Goal: Task Accomplishment & Management: Complete application form

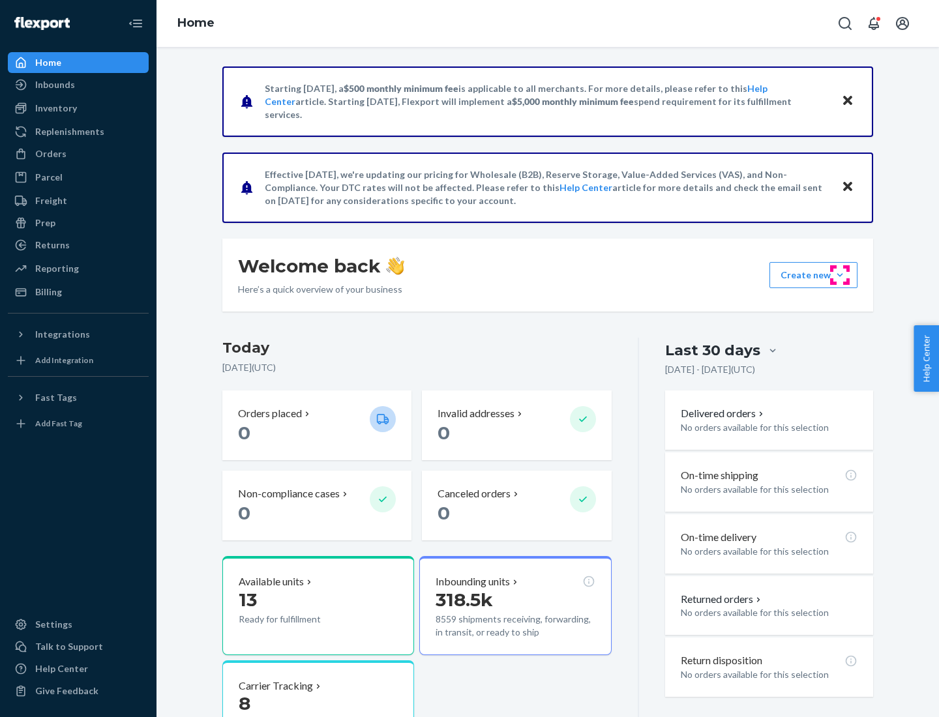
click at [840, 275] on button "Create new Create new inbound Create new order Create new product" at bounding box center [813, 275] width 88 height 26
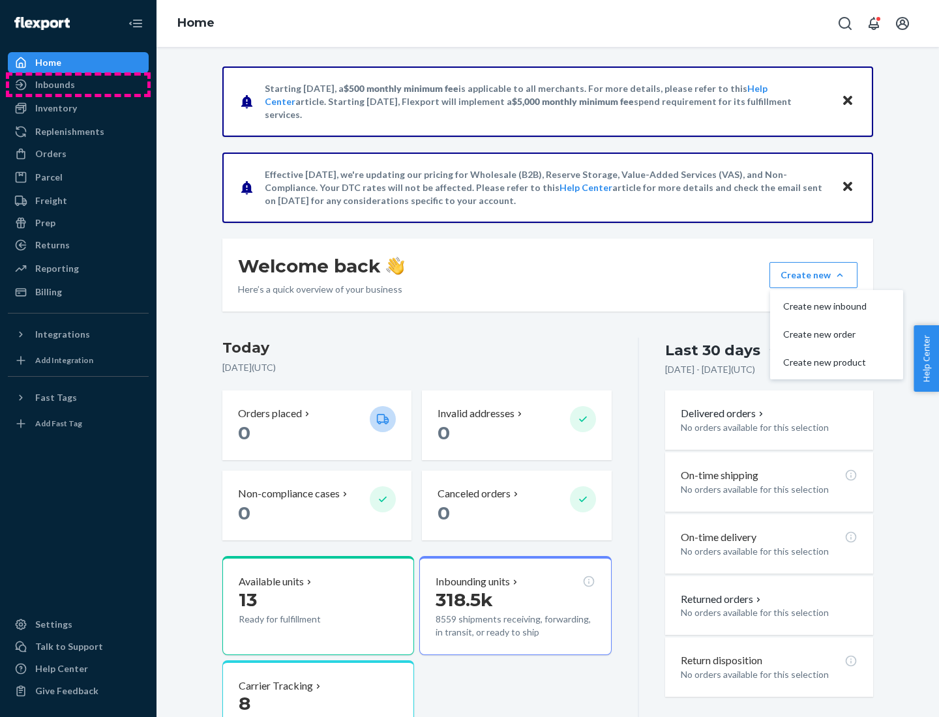
click at [78, 85] on div "Inbounds" at bounding box center [78, 85] width 138 height 18
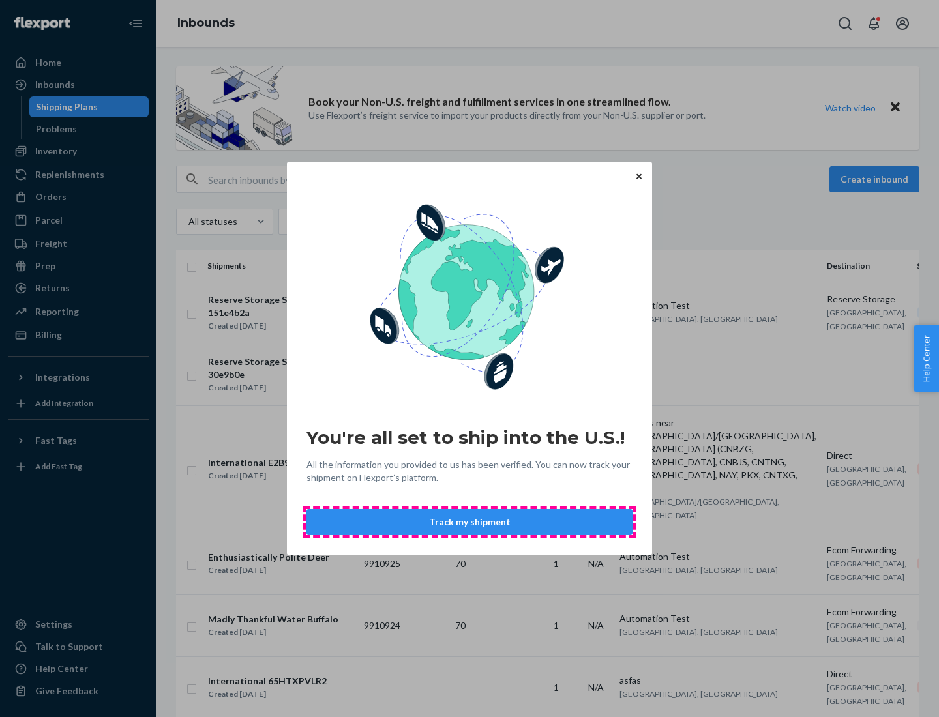
click at [469, 522] on button "Track my shipment" at bounding box center [469, 522] width 326 height 26
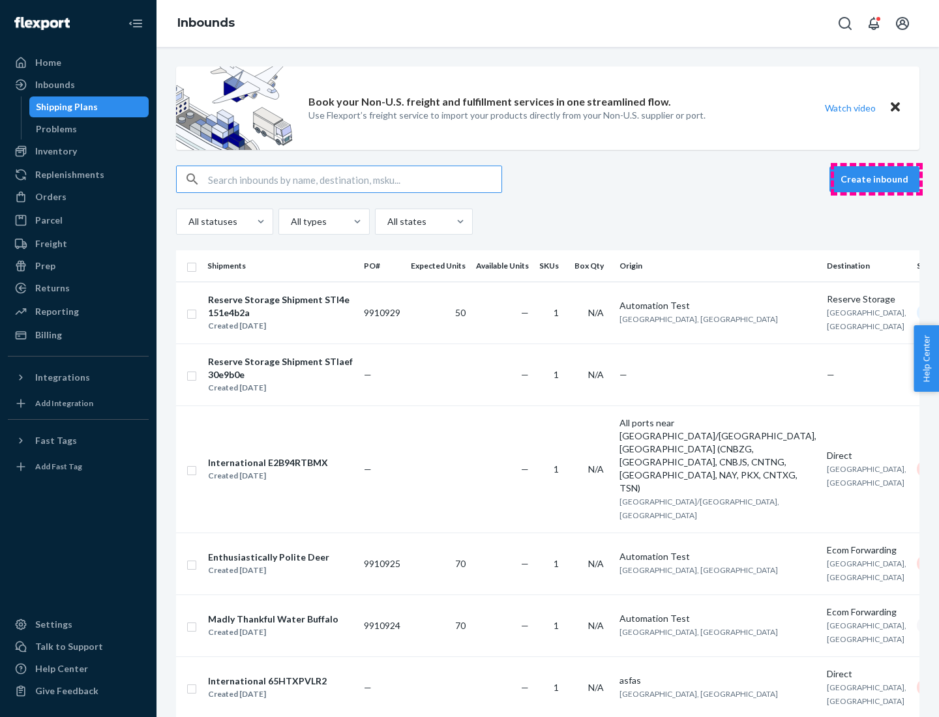
click at [876, 179] on button "Create inbound" at bounding box center [874, 179] width 90 height 26
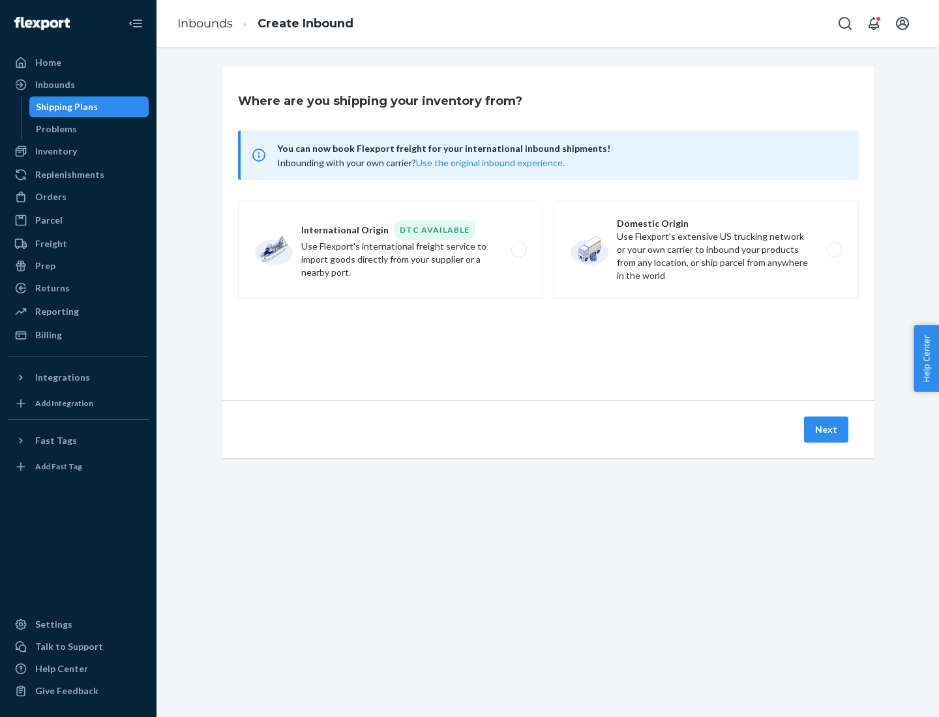
click at [391, 250] on label "International Origin DTC Available Use Flexport's international freight service…" at bounding box center [390, 250] width 305 height 98
click at [518, 250] on input "International Origin DTC Available Use Flexport's international freight service…" at bounding box center [522, 250] width 8 height 8
radio input "true"
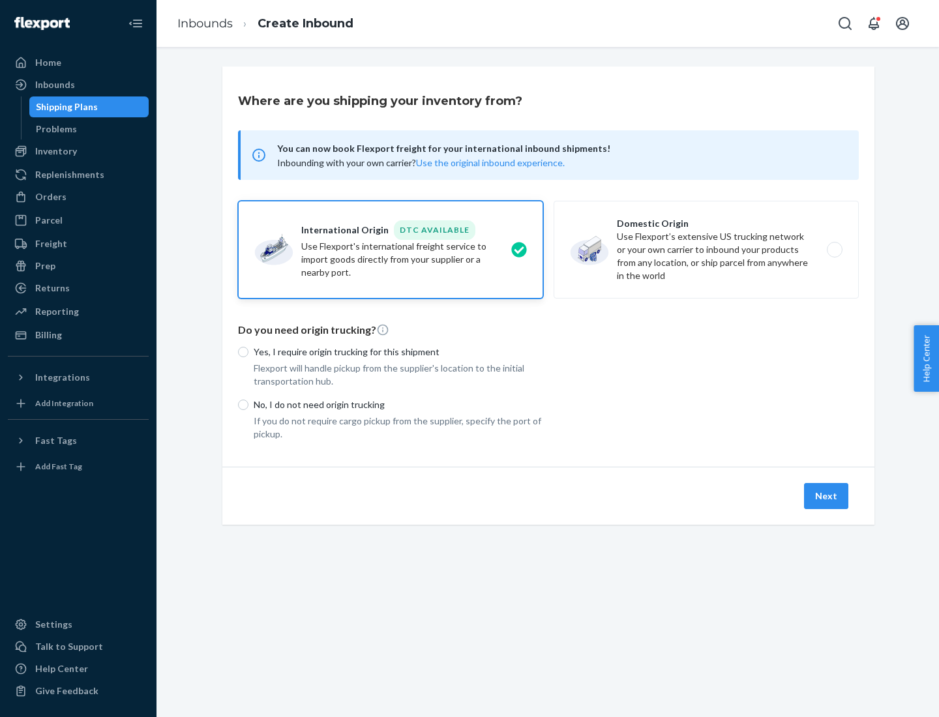
click at [398, 404] on p "No, I do not need origin trucking" at bounding box center [398, 404] width 289 height 13
click at [248, 404] on input "No, I do not need origin trucking" at bounding box center [243, 405] width 10 height 10
radio input "true"
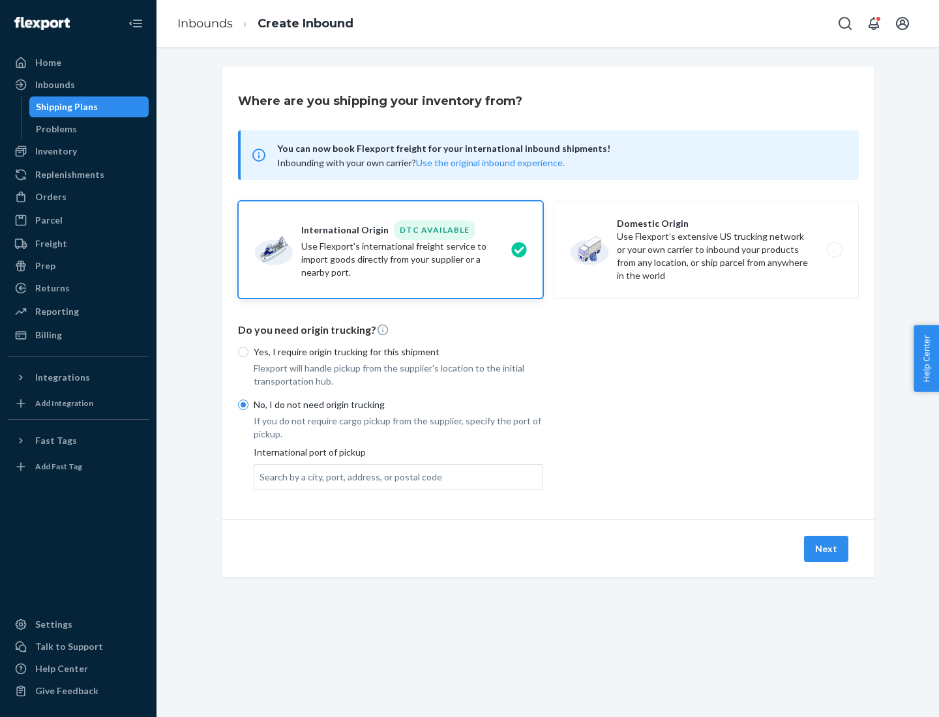
click at [348, 477] on div "Search by a city, port, address, or postal code" at bounding box center [351, 477] width 183 height 13
click at [261, 477] on input "Search by a city, port, address, or postal code" at bounding box center [260, 477] width 1 height 13
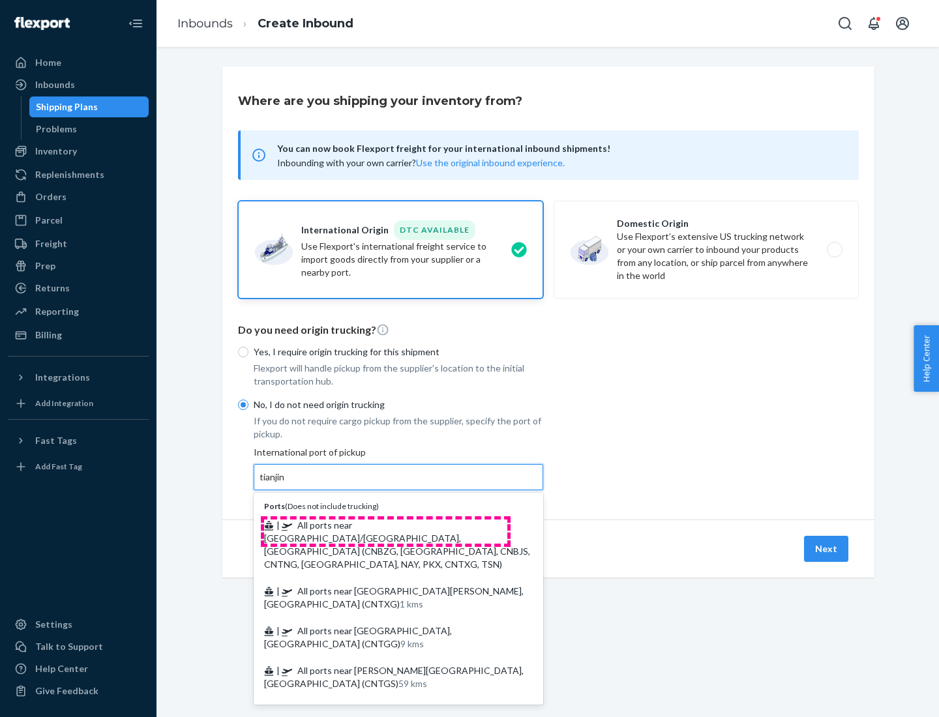
click at [385, 525] on span "| All ports near [GEOGRAPHIC_DATA]/[GEOGRAPHIC_DATA], [GEOGRAPHIC_DATA] (CNBZG,…" at bounding box center [397, 545] width 266 height 50
click at [286, 484] on input "tianjin" at bounding box center [273, 477] width 27 height 13
type input "All ports near [GEOGRAPHIC_DATA]/[GEOGRAPHIC_DATA], [GEOGRAPHIC_DATA] (CNBZG, […"
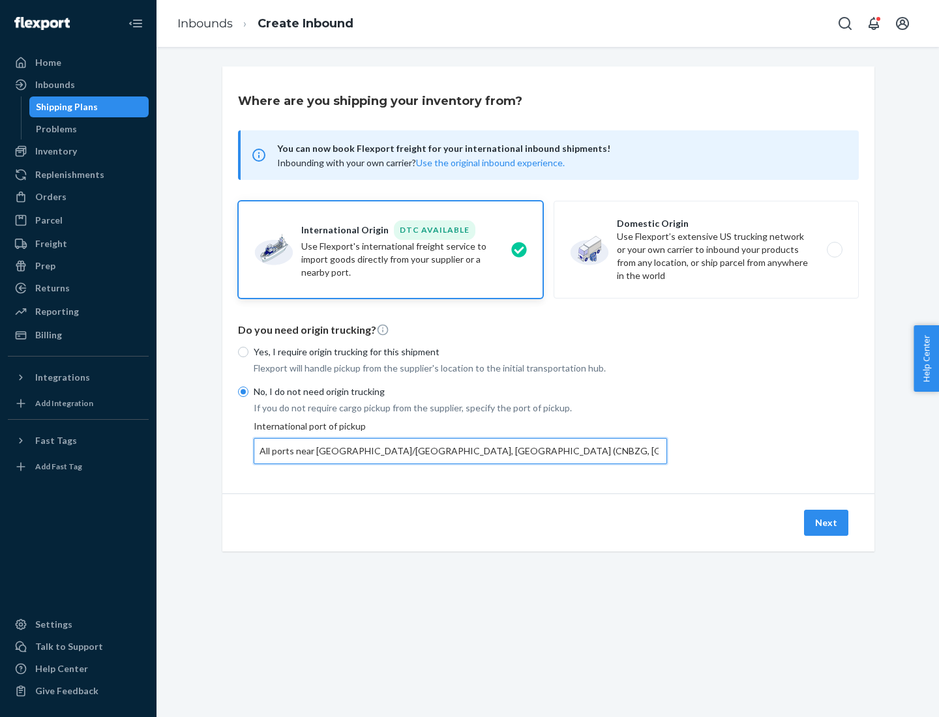
click at [827, 522] on button "Next" at bounding box center [826, 523] width 44 height 26
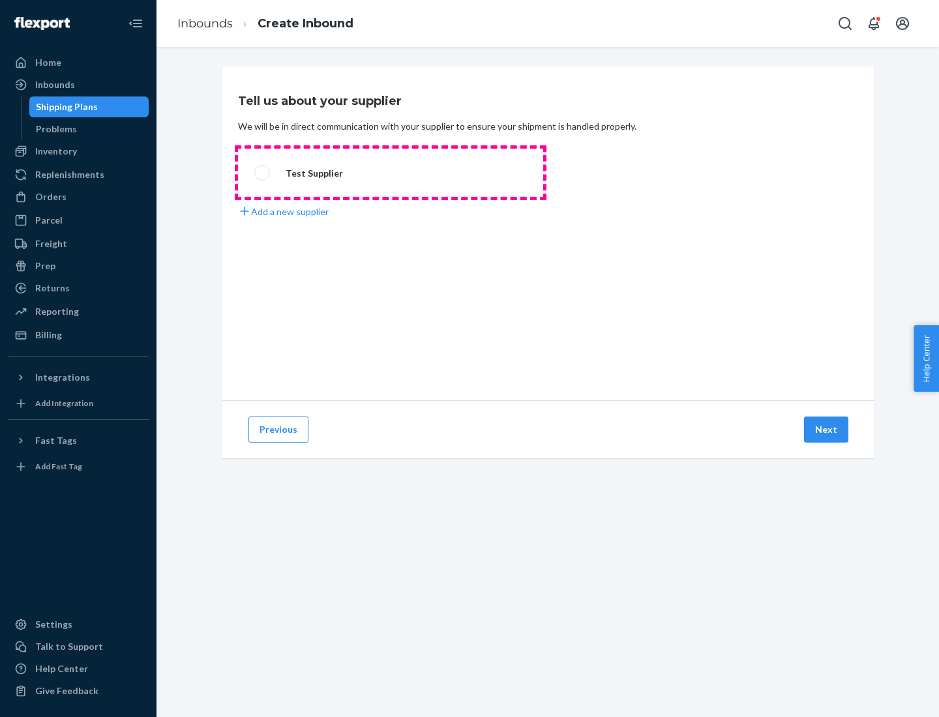
click at [391, 173] on label "Test Supplier" at bounding box center [390, 173] width 305 height 48
click at [263, 173] on input "Test Supplier" at bounding box center [258, 173] width 8 height 8
radio input "true"
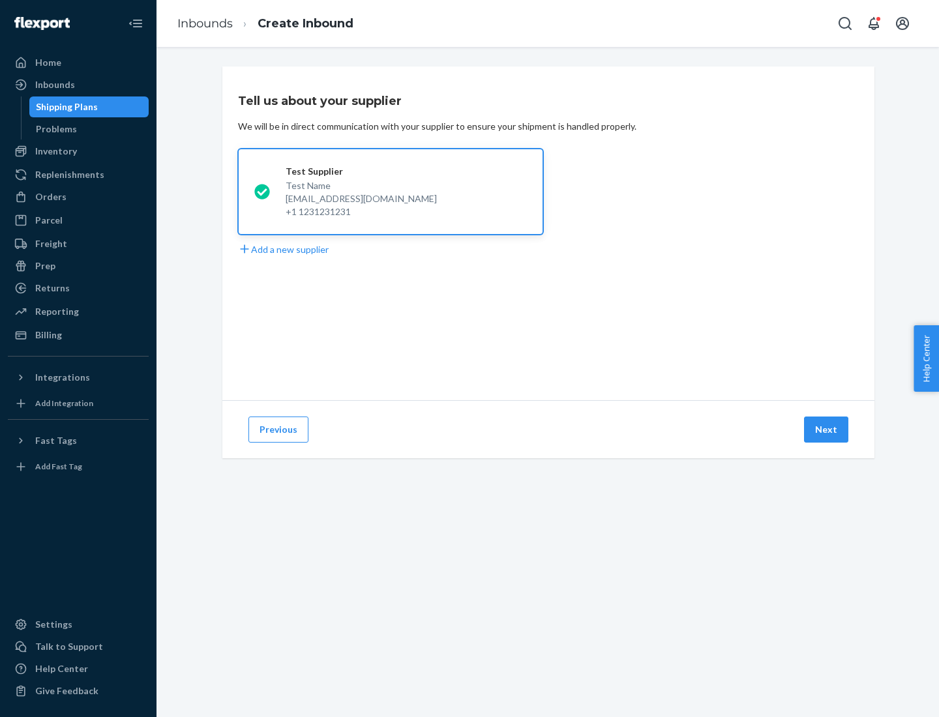
click at [827, 430] on button "Next" at bounding box center [826, 430] width 44 height 26
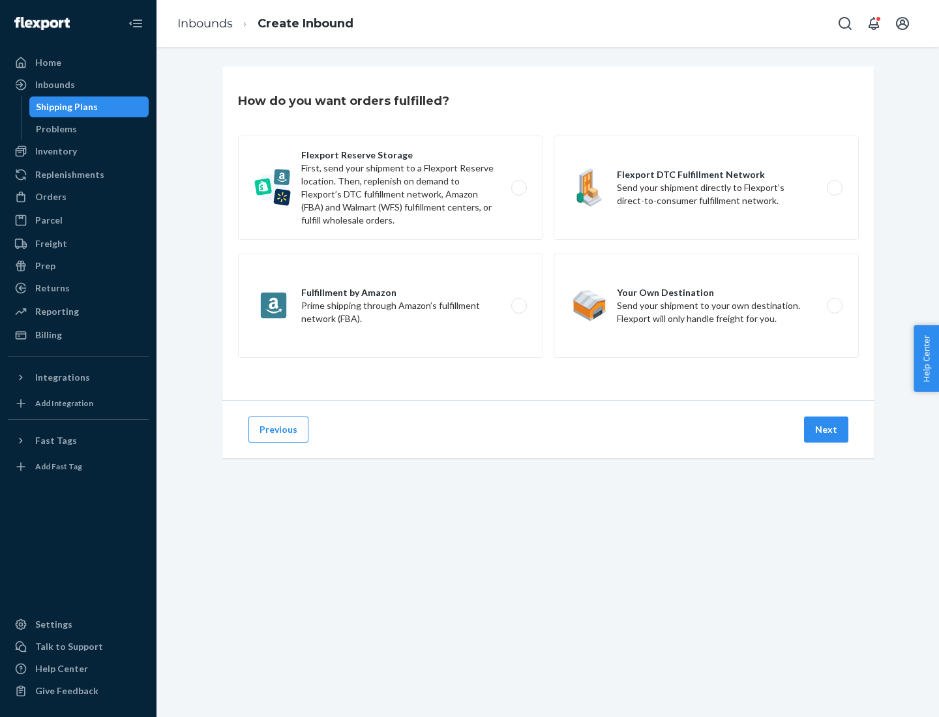
click at [391, 188] on label "Flexport Reserve Storage First, send your shipment to a Flexport Reserve locati…" at bounding box center [390, 188] width 305 height 104
click at [518, 188] on input "Flexport Reserve Storage First, send your shipment to a Flexport Reserve locati…" at bounding box center [522, 188] width 8 height 8
radio input "true"
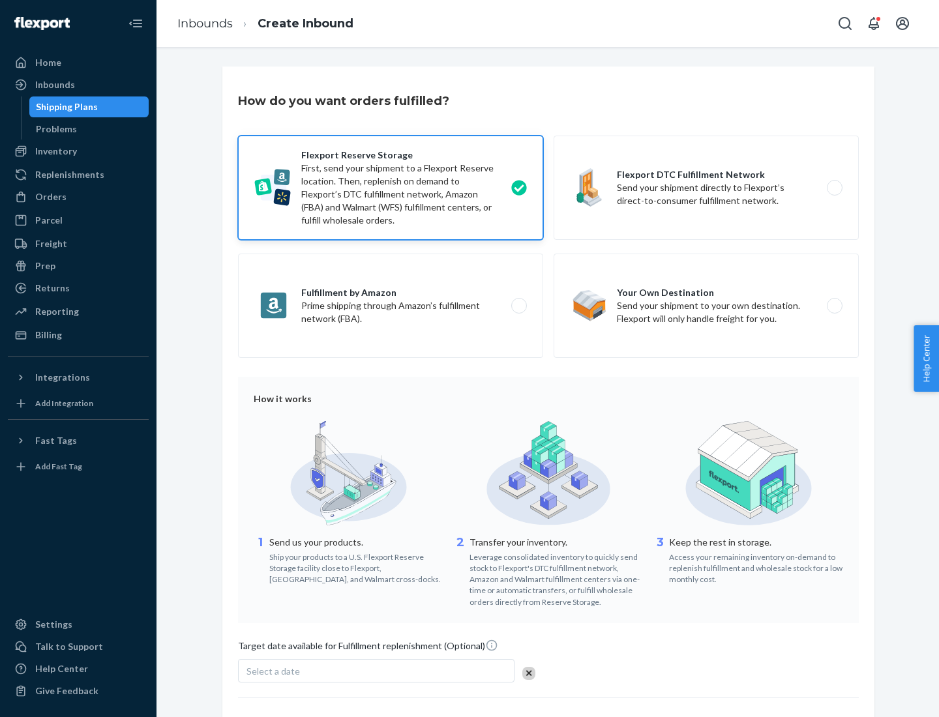
scroll to position [107, 0]
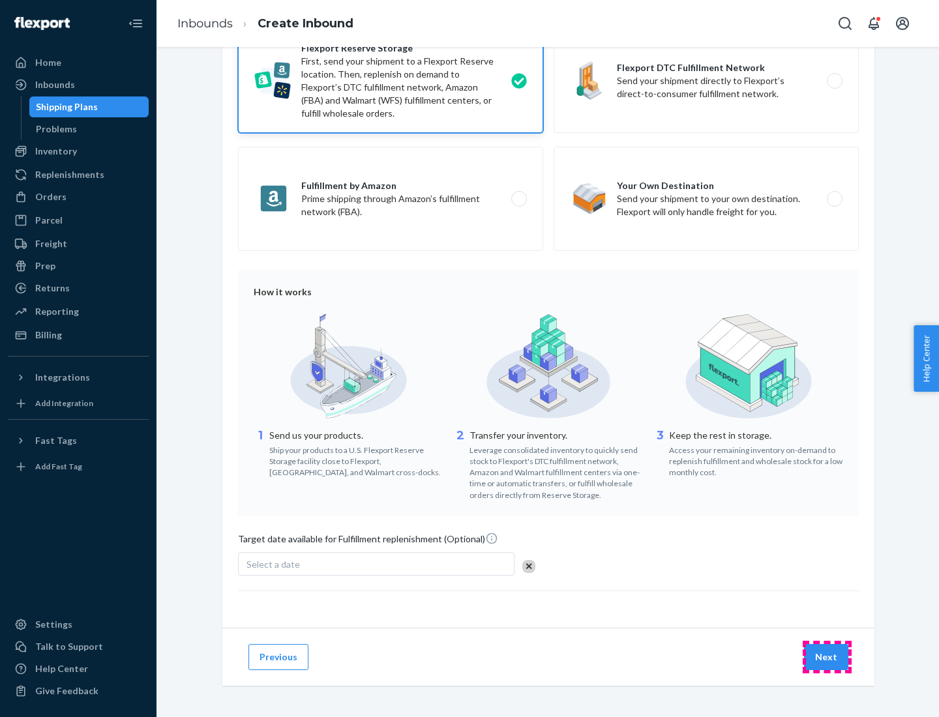
click at [827, 657] on button "Next" at bounding box center [826, 657] width 44 height 26
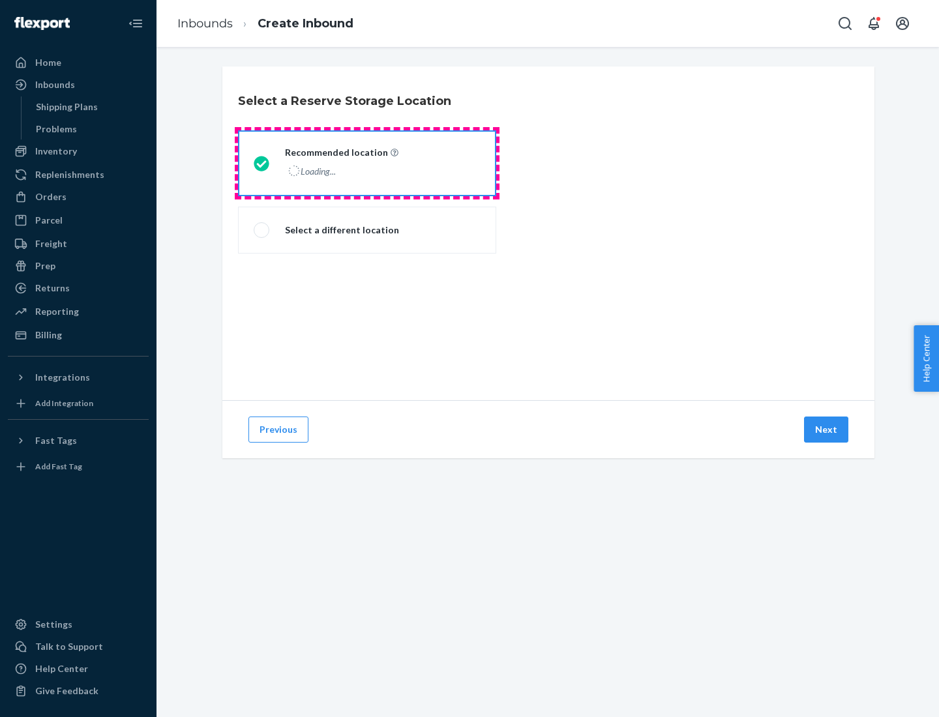
click at [367, 163] on div "Loading..." at bounding box center [340, 171] width 111 height 19
click at [262, 163] on input "Recommended location Loading..." at bounding box center [258, 163] width 8 height 8
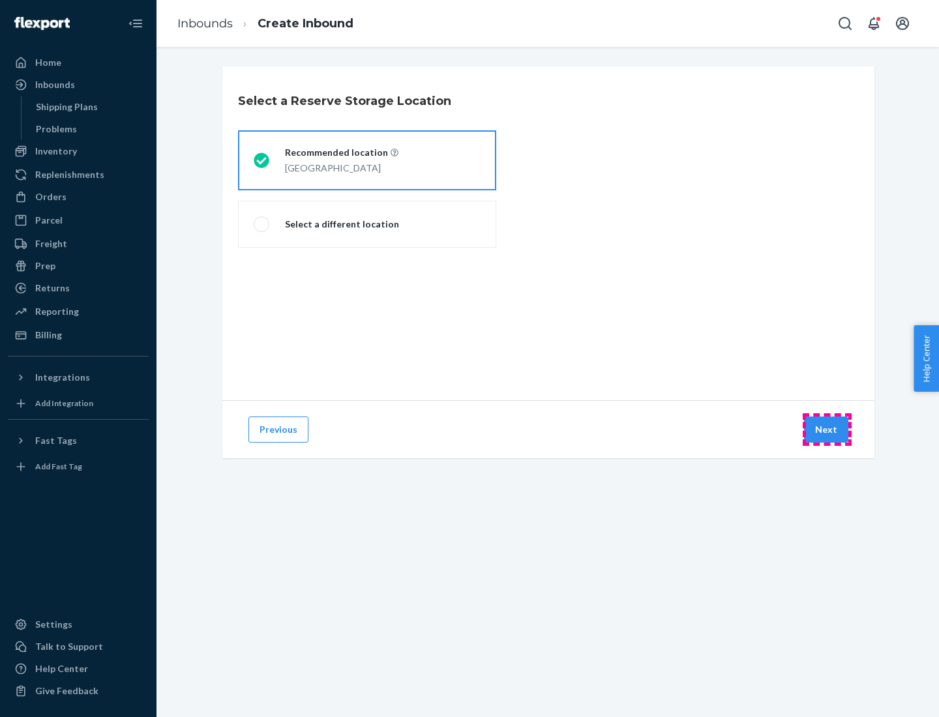
click at [827, 430] on button "Next" at bounding box center [826, 430] width 44 height 26
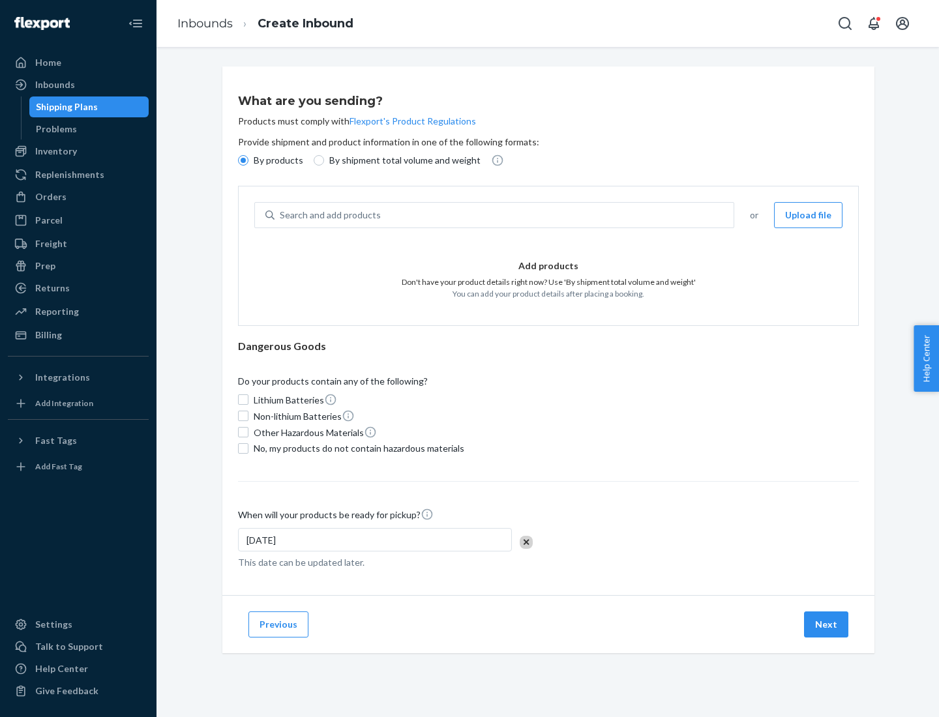
click at [505, 215] on div "Search and add products" at bounding box center [504, 214] width 459 height 23
click at [281, 215] on input "Search and add products" at bounding box center [280, 215] width 1 height 13
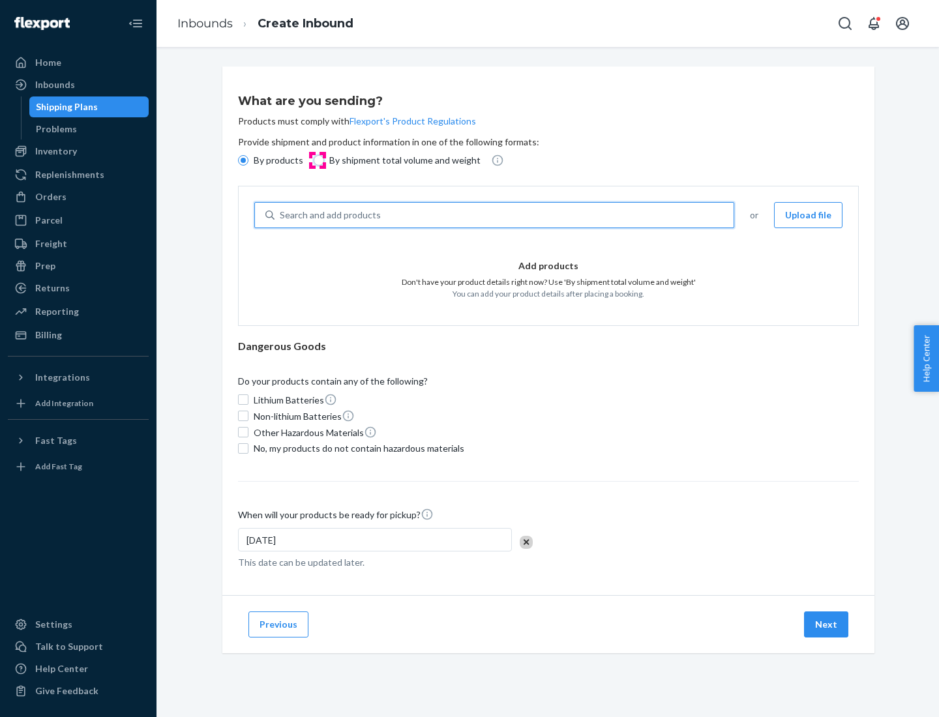
click at [317, 160] on input "By shipment total volume and weight" at bounding box center [319, 160] width 10 height 10
radio input "true"
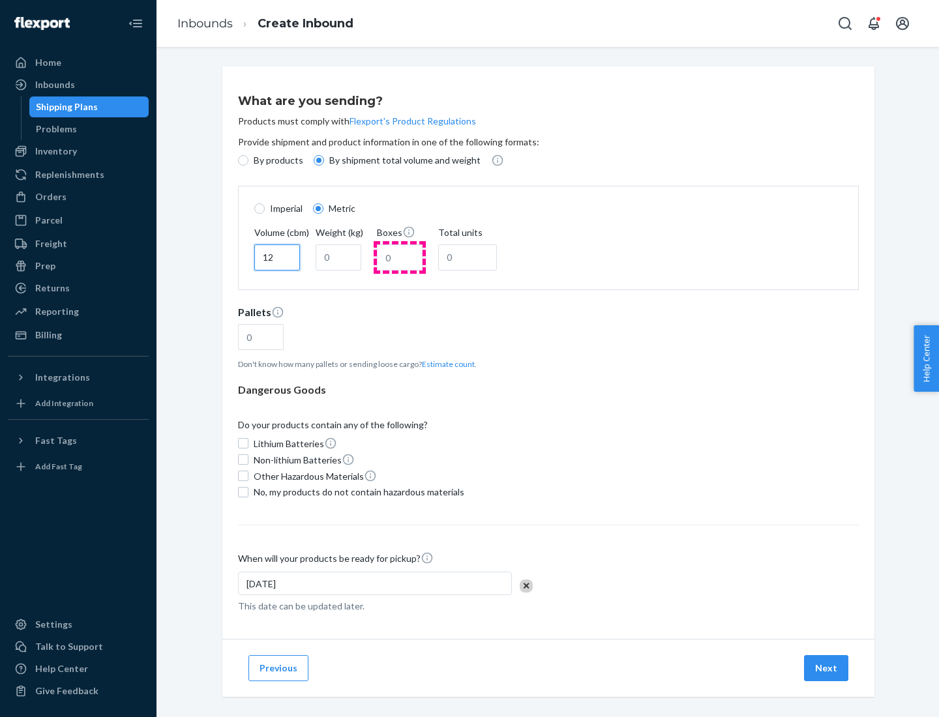
type input "12"
type input "22"
type input "222"
type input "121"
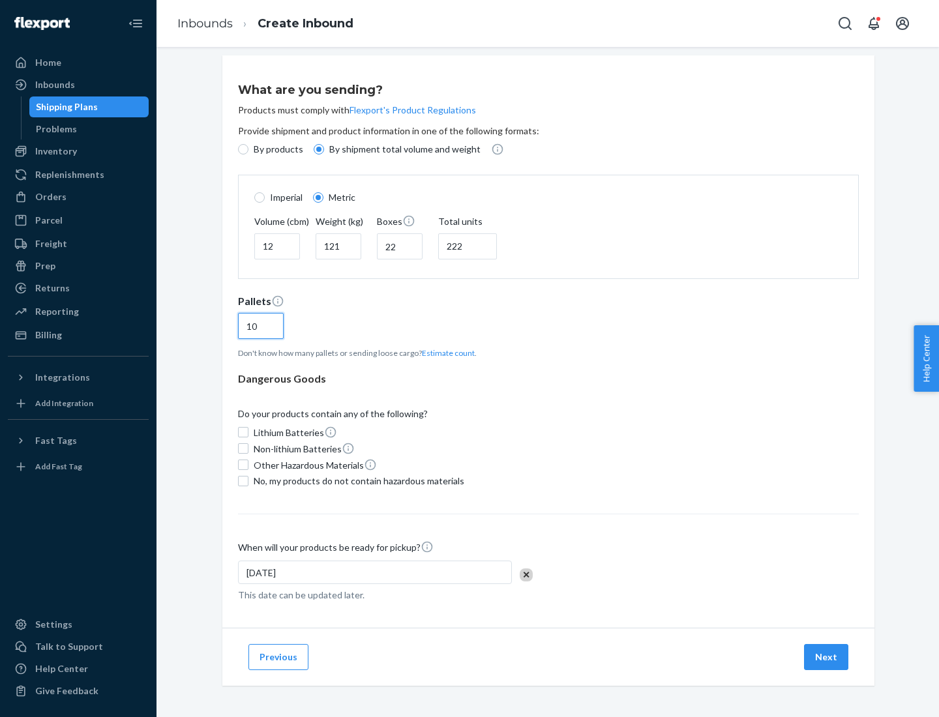
type input "10"
click at [357, 481] on span "No, my products do not contain hazardous materials" at bounding box center [359, 481] width 211 height 13
click at [248, 481] on input "No, my products do not contain hazardous materials" at bounding box center [243, 481] width 10 height 10
checkbox input "true"
click at [827, 657] on button "Next" at bounding box center [826, 657] width 44 height 26
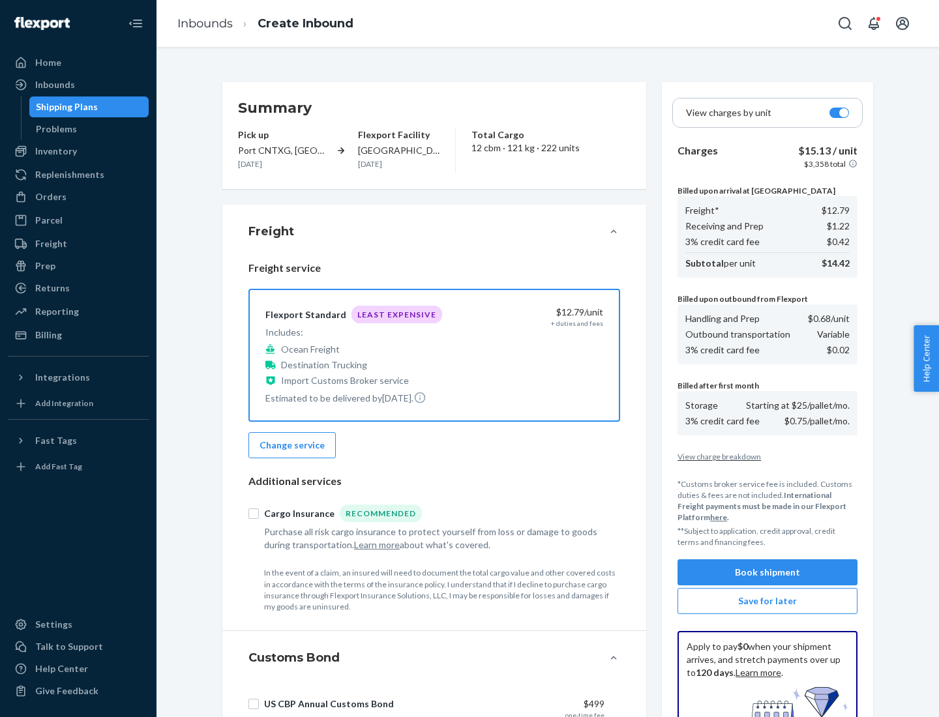
scroll to position [190, 0]
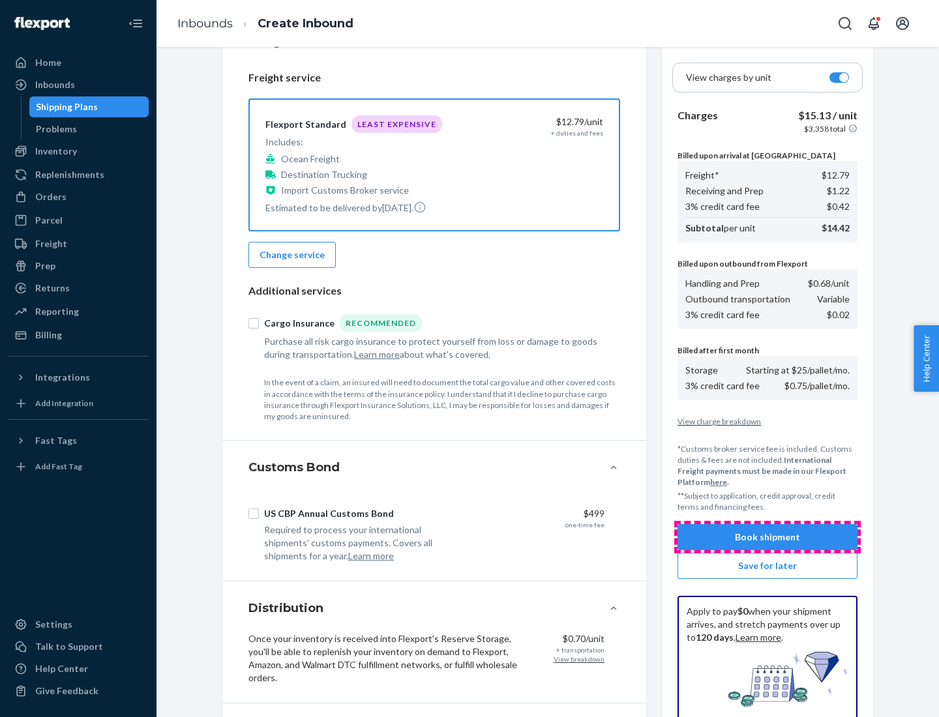
click at [767, 537] on button "Book shipment" at bounding box center [767, 537] width 180 height 26
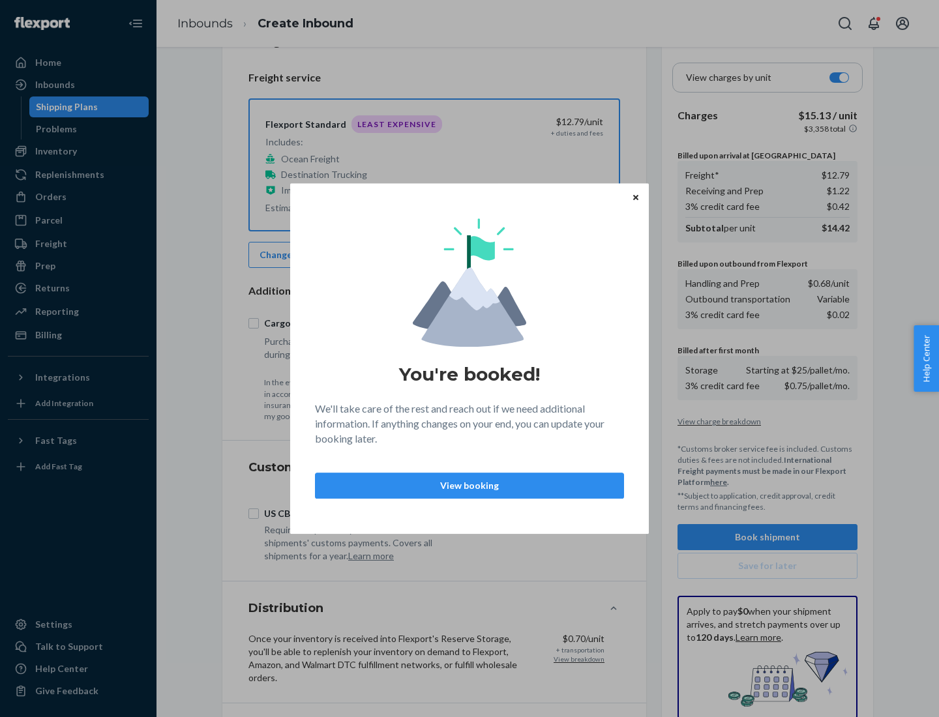
click at [469, 485] on p "View booking" at bounding box center [469, 485] width 287 height 13
